Goal: Navigation & Orientation: Find specific page/section

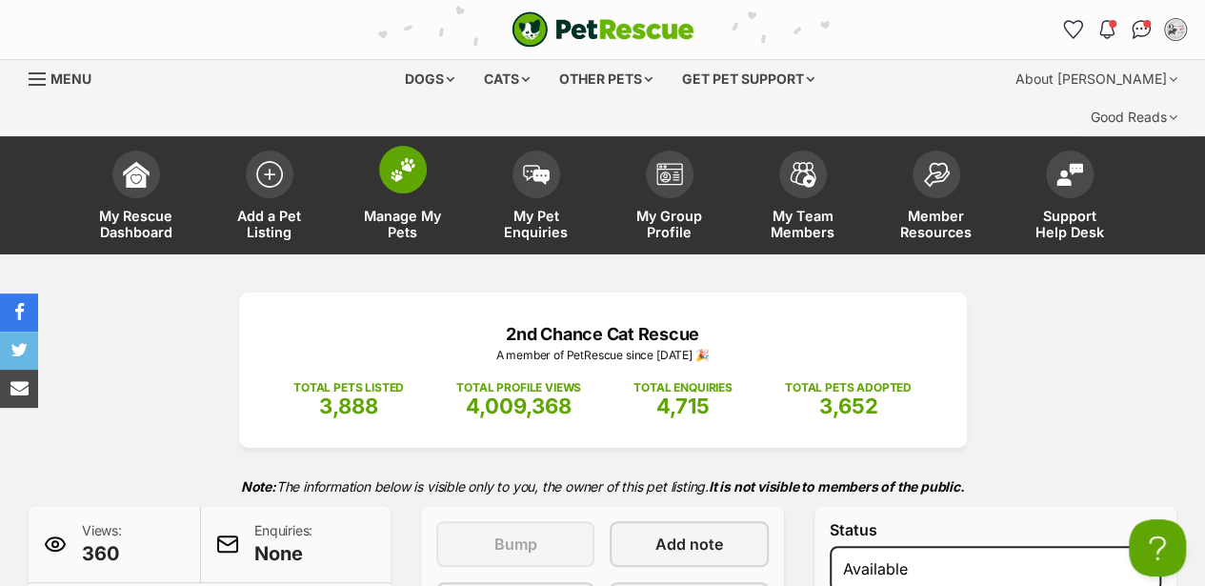
click at [413, 157] on img at bounding box center [403, 169] width 27 height 25
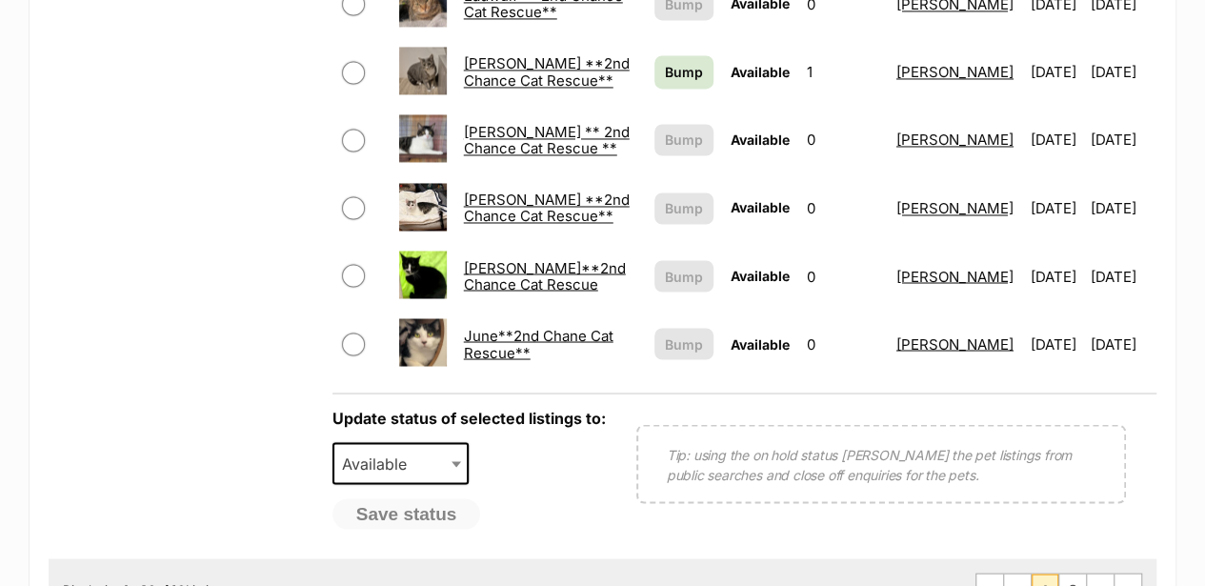
scroll to position [1587, 0]
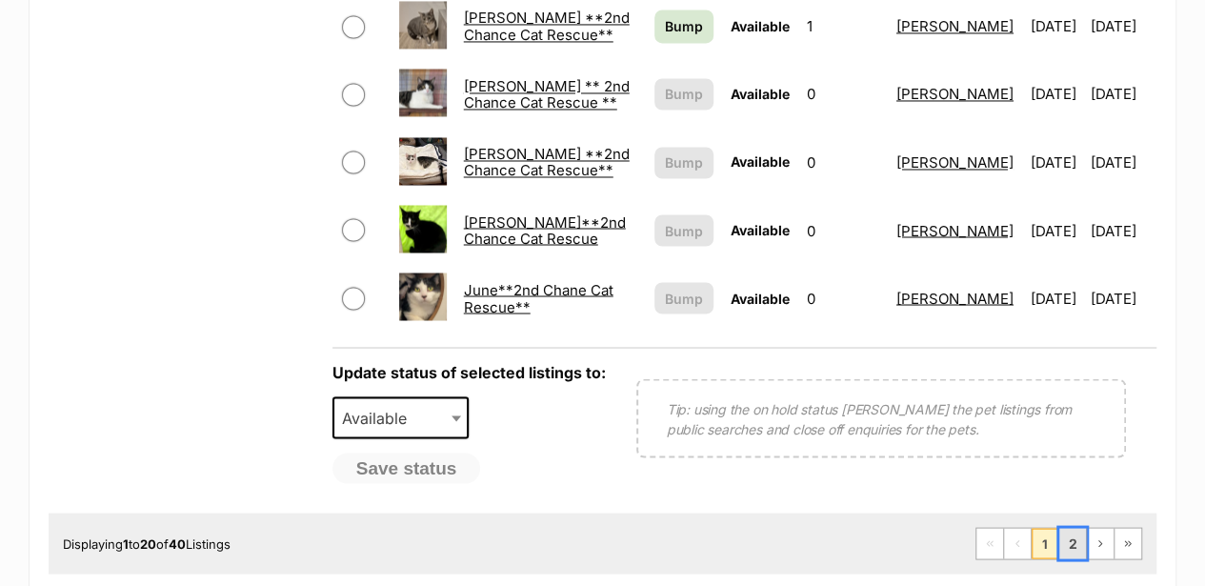
click at [1076, 528] on link "2" at bounding box center [1072, 543] width 27 height 30
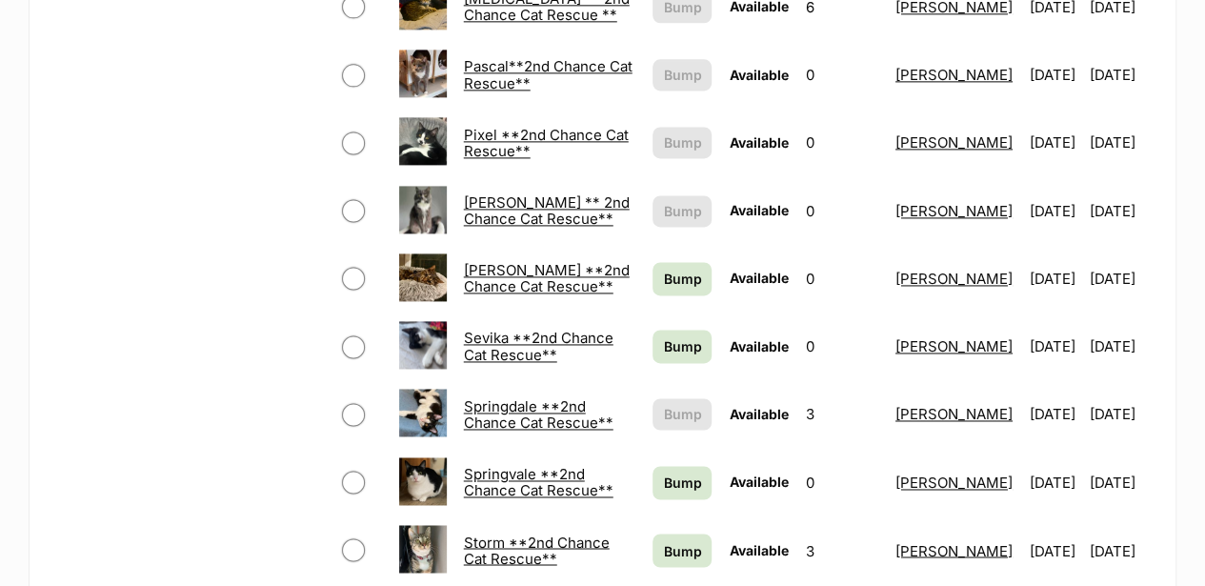
scroll to position [1206, 0]
